Goal: Task Accomplishment & Management: Complete application form

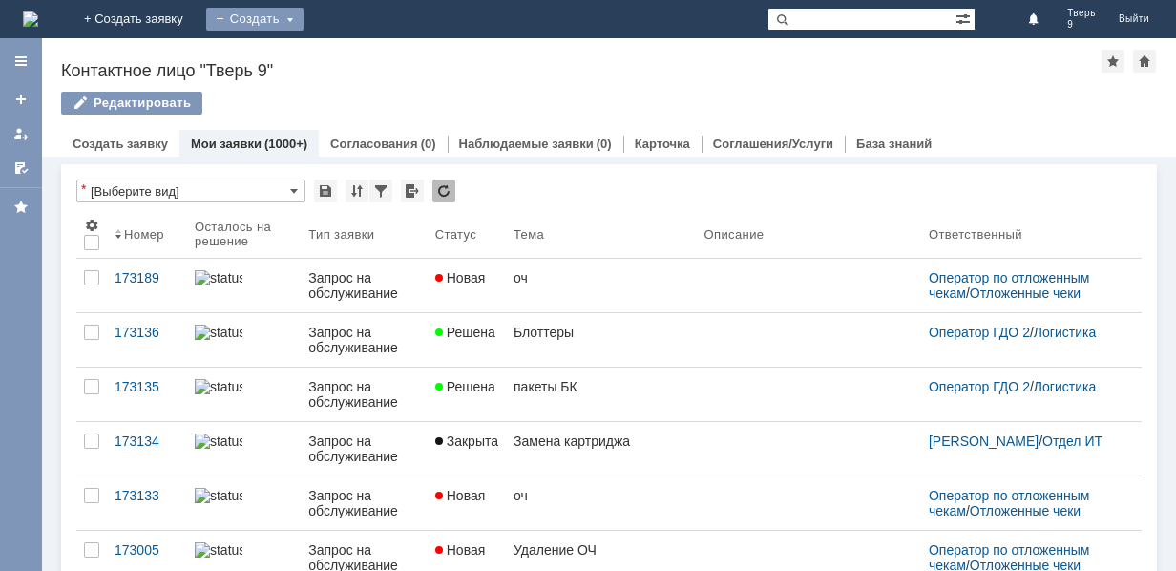
click at [304, 16] on div "Создать" at bounding box center [254, 19] width 97 height 23
click at [304, 26] on div "Создать" at bounding box center [254, 19] width 97 height 23
click at [355, 58] on link "Заявка" at bounding box center [282, 57] width 145 height 23
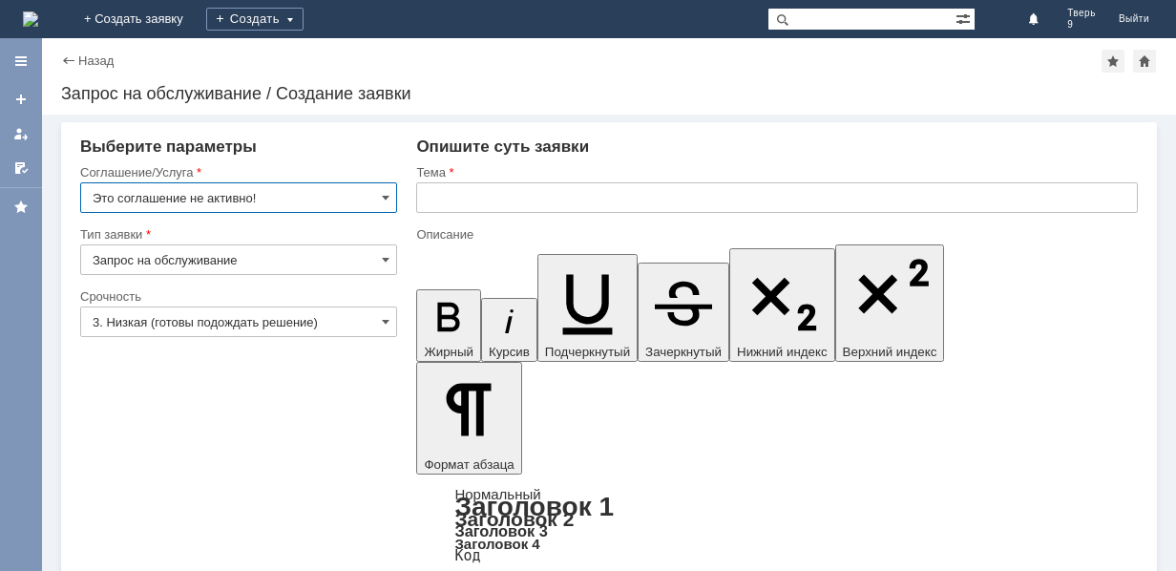
click at [209, 201] on input "Это соглашение не активно!" at bounding box center [238, 197] width 317 height 31
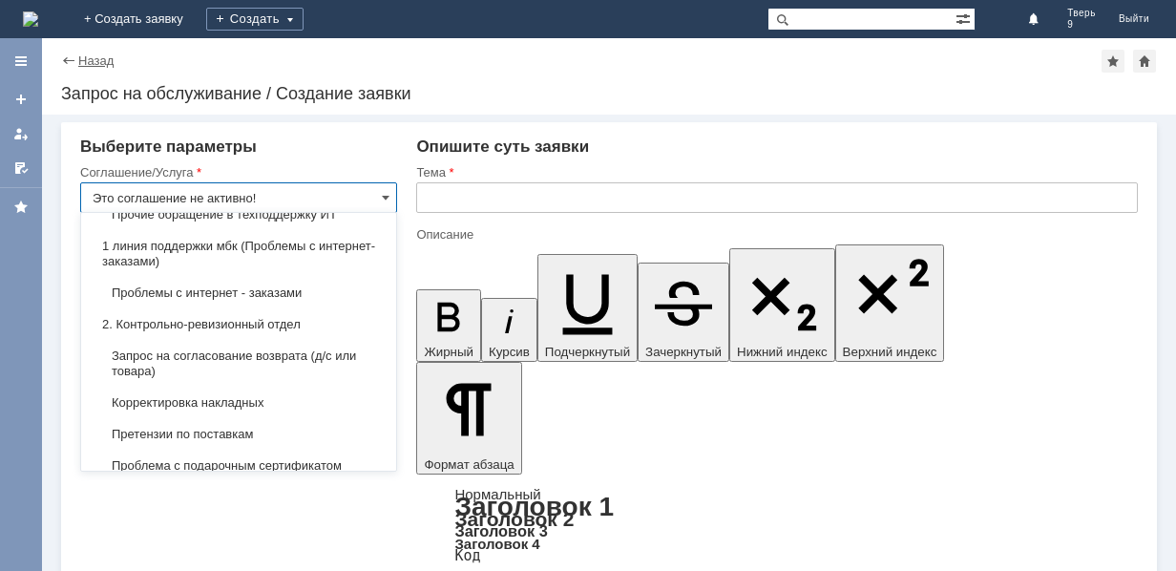
click at [84, 57] on link "Назад" at bounding box center [95, 60] width 35 height 14
